Goal: Task Accomplishment & Management: Manage account settings

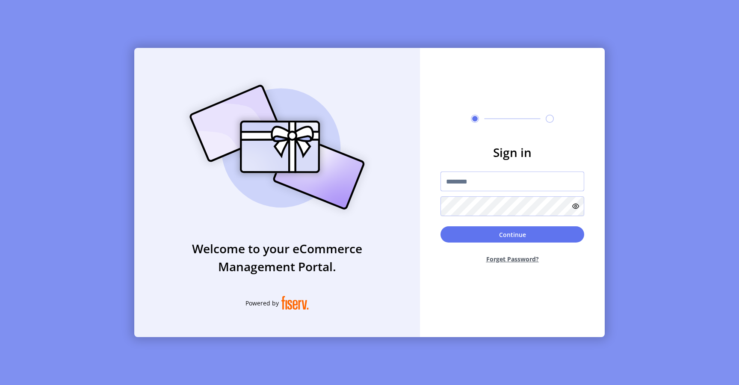
click at [479, 177] on input "text" at bounding box center [512, 181] width 144 height 20
type input "*********"
click at [464, 242] on button "Continue" at bounding box center [512, 234] width 144 height 16
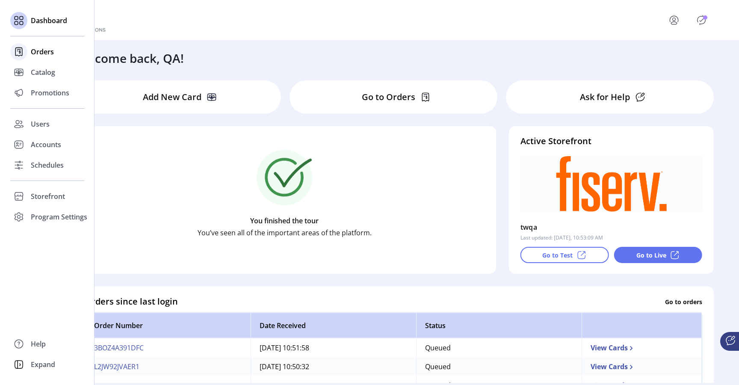
click at [53, 53] on span "Orders" at bounding box center [42, 52] width 23 height 10
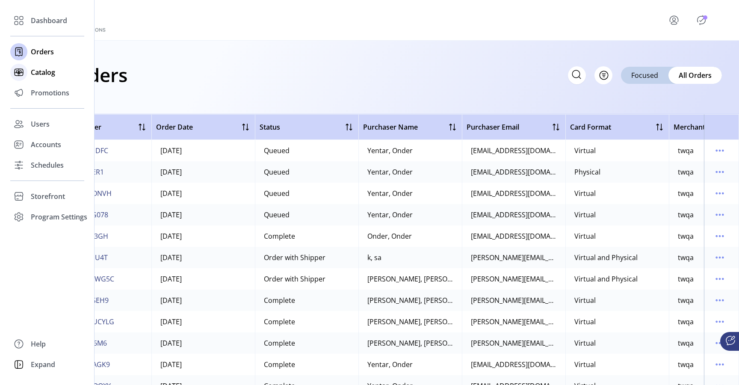
click at [44, 71] on span "Catalog" at bounding box center [43, 72] width 24 height 10
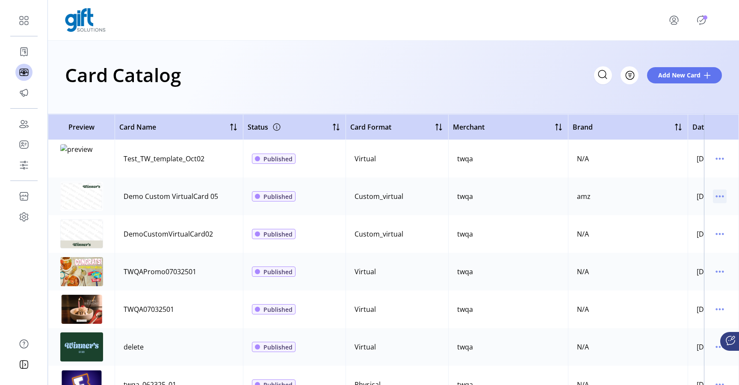
click at [714, 197] on icon "menu" at bounding box center [720, 196] width 14 height 14
click at [698, 213] on span "View Details" at bounding box center [679, 212] width 71 height 7
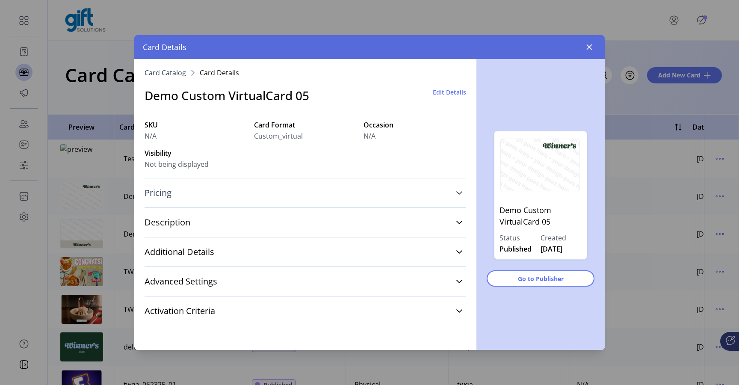
click at [459, 194] on icon at bounding box center [459, 192] width 6 height 3
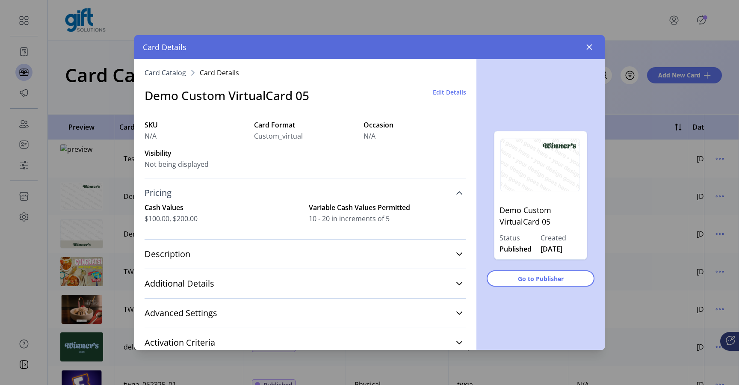
click at [459, 194] on link "Pricing" at bounding box center [304, 192] width 321 height 19
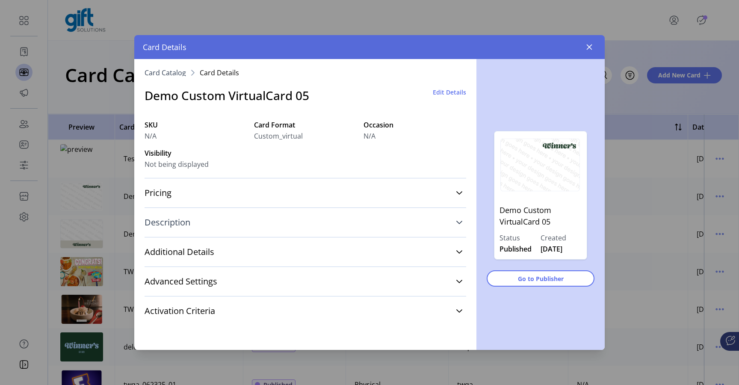
click at [458, 224] on icon at bounding box center [459, 222] width 7 height 7
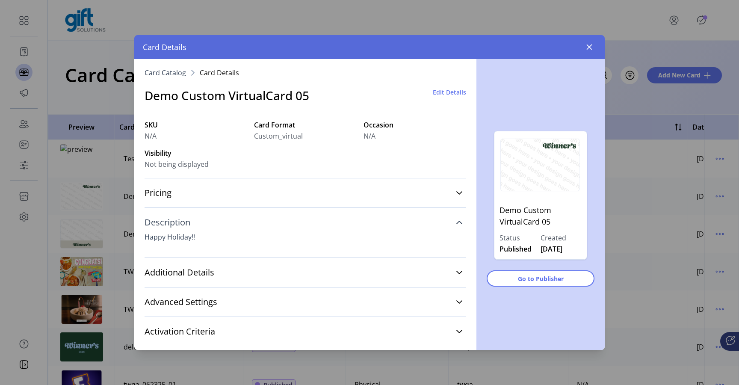
click at [458, 224] on link "Description" at bounding box center [304, 222] width 321 height 19
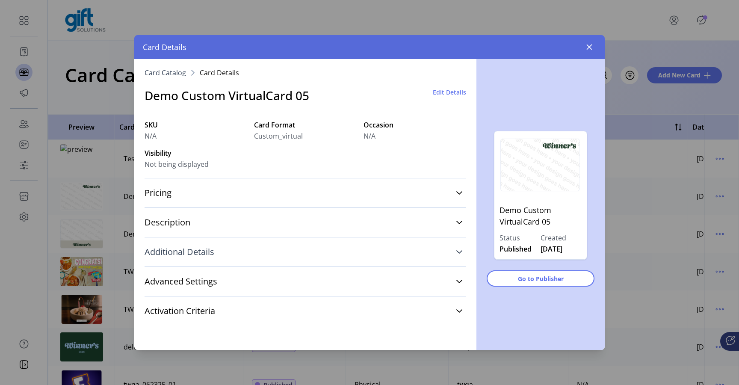
click at [457, 249] on icon at bounding box center [459, 251] width 7 height 7
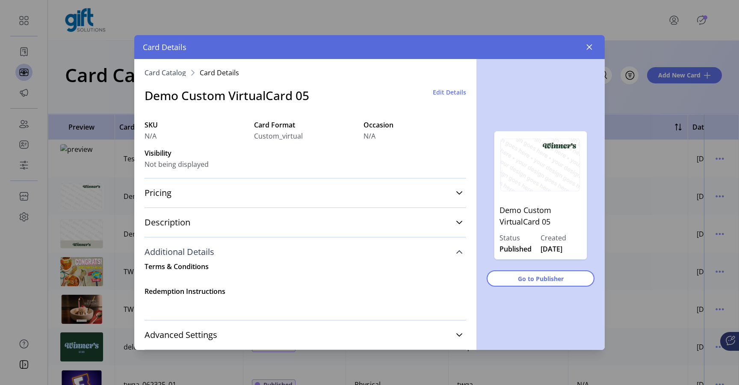
click at [457, 249] on icon at bounding box center [459, 251] width 7 height 7
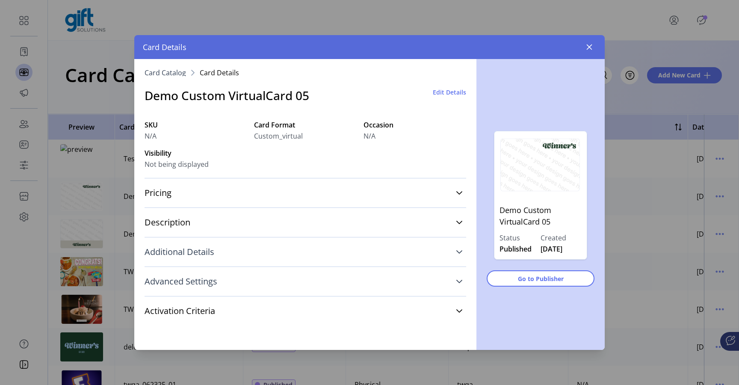
click at [458, 277] on link "Advanced Settings" at bounding box center [304, 281] width 321 height 19
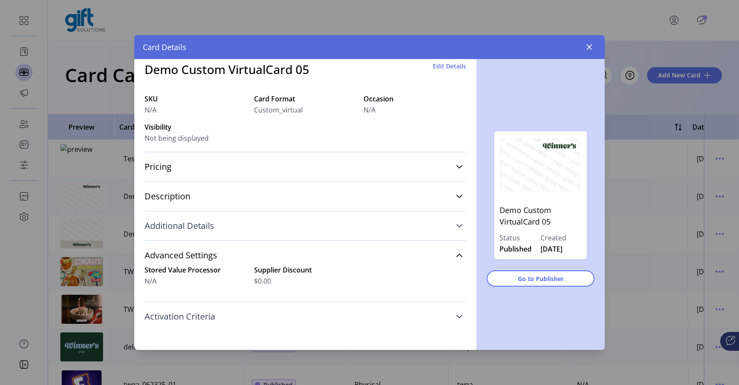
click at [457, 321] on link "Activation Criteria" at bounding box center [304, 316] width 321 height 19
click at [530, 277] on span "Go to Publisher" at bounding box center [540, 278] width 85 height 9
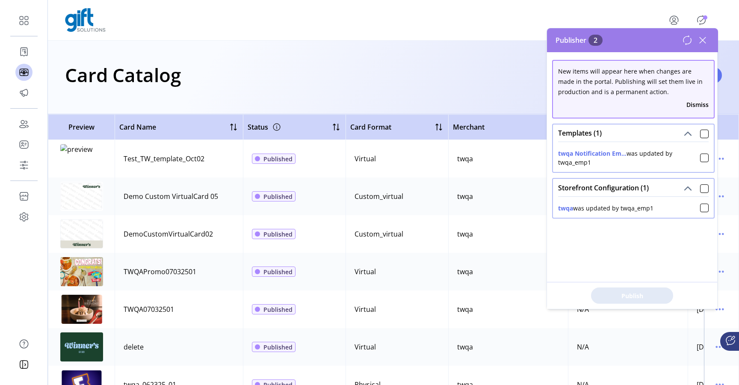
click at [700, 37] on icon at bounding box center [702, 40] width 14 height 14
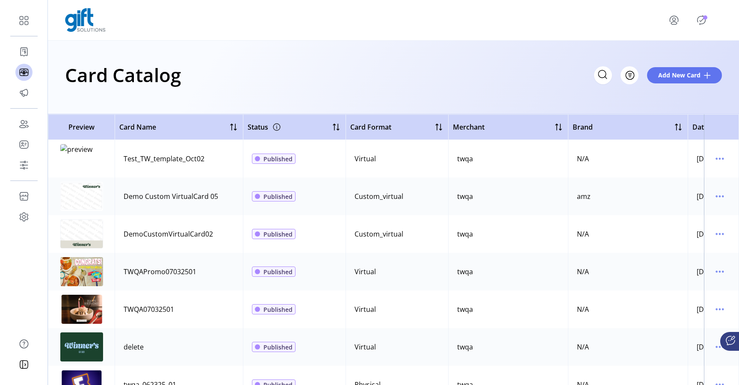
click at [557, 196] on td "twqa" at bounding box center [508, 196] width 120 height 38
click at [85, 200] on img at bounding box center [81, 196] width 43 height 29
click at [716, 197] on icon "menu" at bounding box center [720, 196] width 14 height 14
click at [683, 210] on span "View Details" at bounding box center [679, 212] width 71 height 7
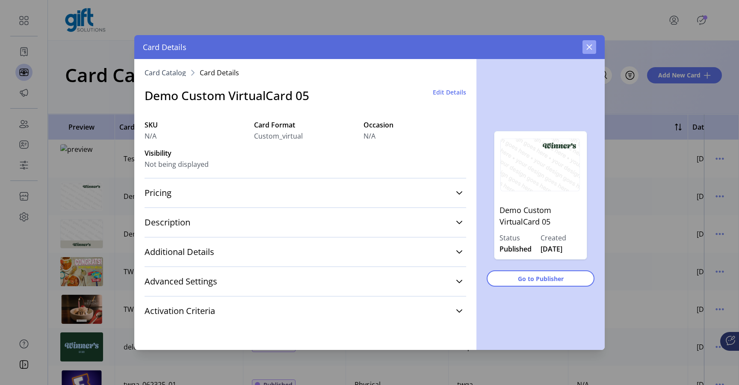
click at [590, 44] on icon "button" at bounding box center [589, 47] width 7 height 7
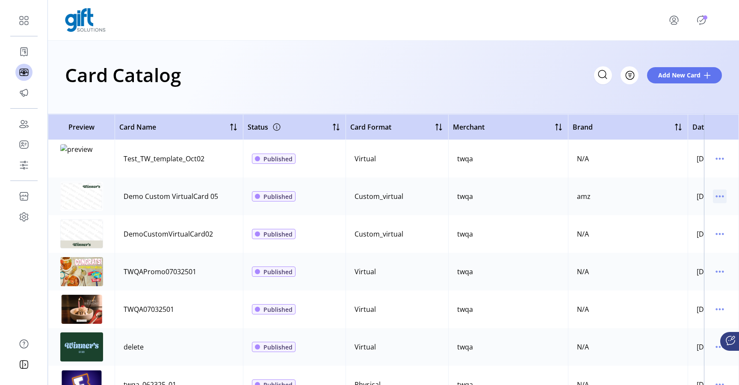
click at [719, 197] on icon "menu" at bounding box center [719, 196] width 1 height 1
click at [681, 214] on span "View Details" at bounding box center [679, 212] width 71 height 7
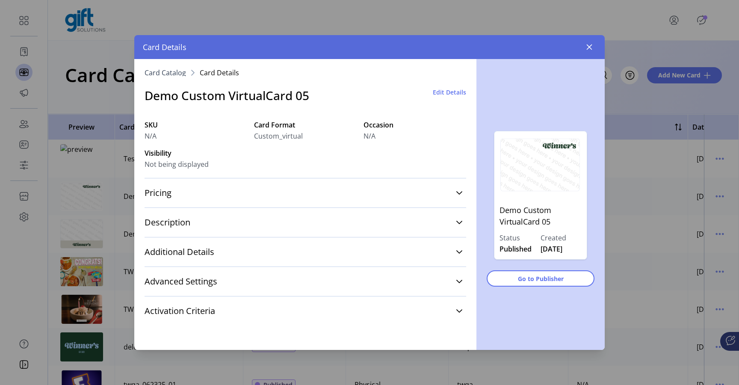
click at [455, 91] on span "Edit Details" at bounding box center [449, 92] width 33 height 9
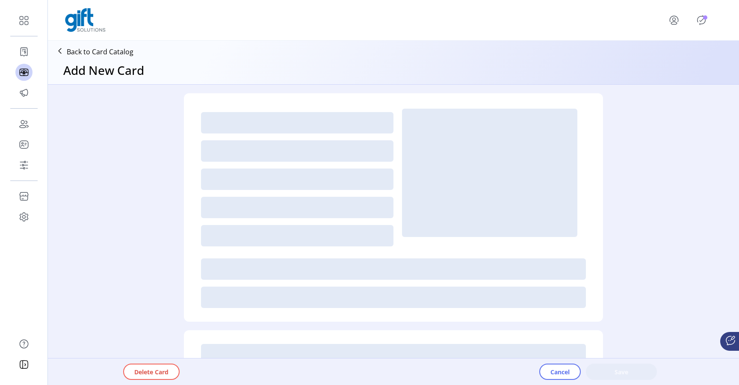
type textarea "**********"
type input "*"
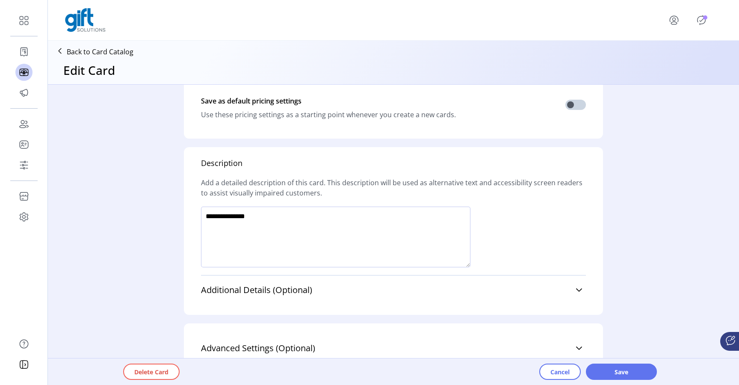
scroll to position [508, 0]
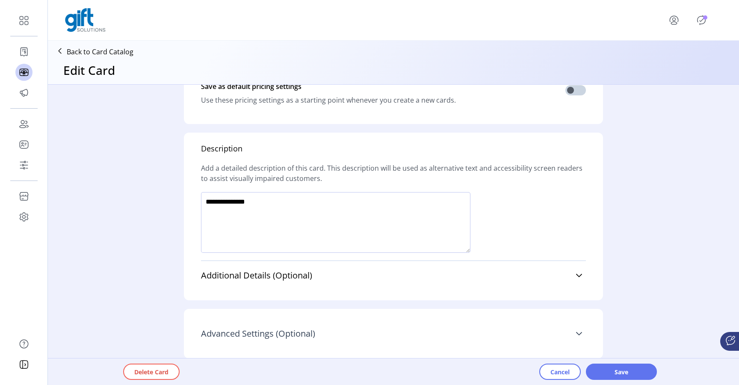
click at [575, 331] on icon at bounding box center [578, 333] width 7 height 7
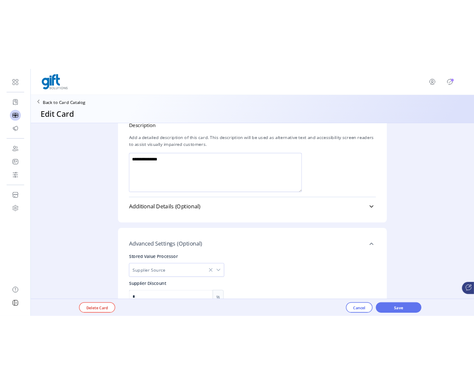
scroll to position [602, 0]
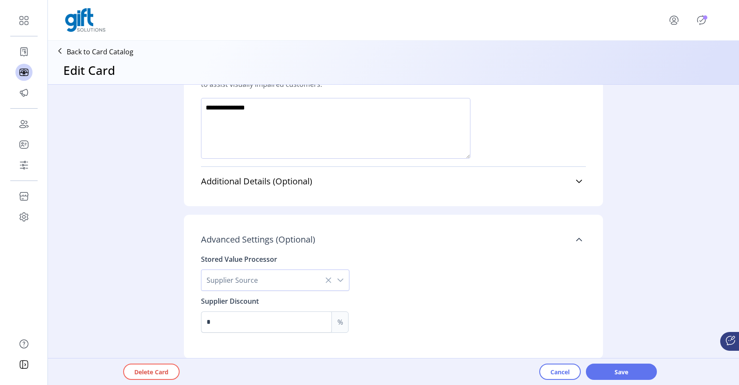
click at [339, 284] on div "dropdown trigger" at bounding box center [340, 280] width 17 height 21
click at [399, 284] on div "Stored Value Processor Supplier Source Valuelink Blackhawk Incomm Supplier Disc…" at bounding box center [393, 291] width 385 height 84
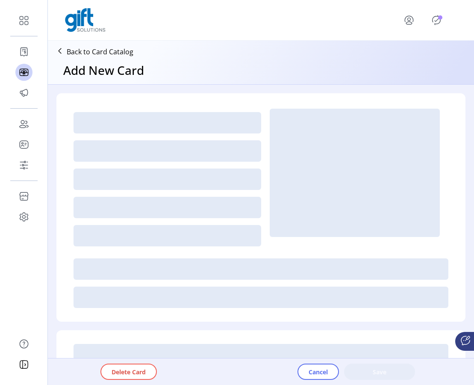
type textarea "**********"
type input "*"
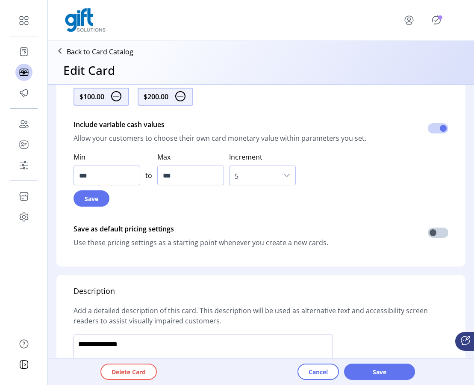
scroll to position [508, 0]
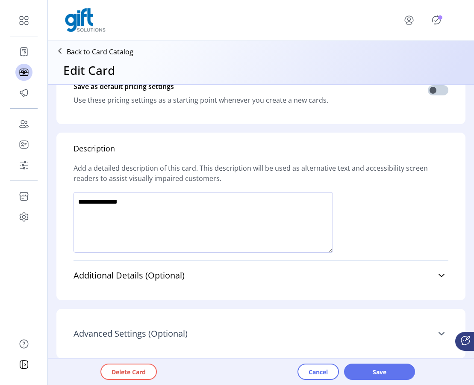
click at [438, 334] on icon at bounding box center [441, 333] width 7 height 7
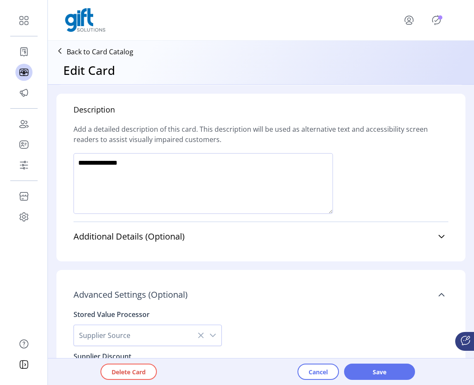
scroll to position [602, 0]
